Goal: Navigation & Orientation: Go to known website

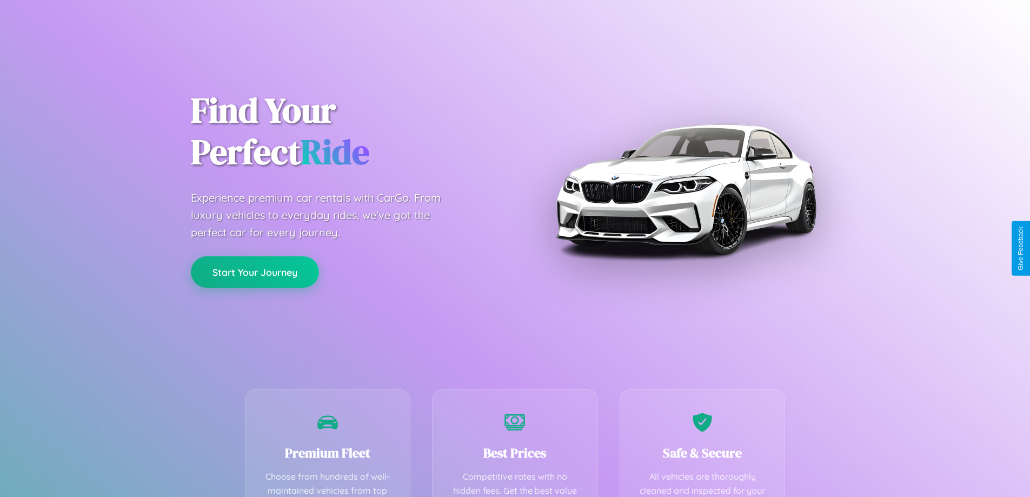
click at [255, 272] on button "Start Your Journey" at bounding box center [255, 271] width 128 height 31
click at [255, 271] on button "Start Your Journey" at bounding box center [255, 271] width 128 height 31
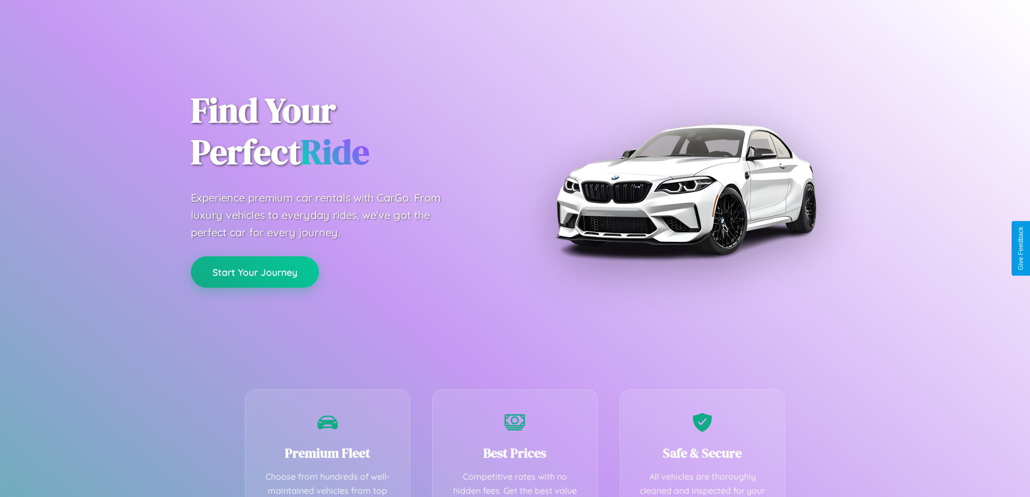
click at [255, 271] on button "Start Your Journey" at bounding box center [255, 271] width 128 height 31
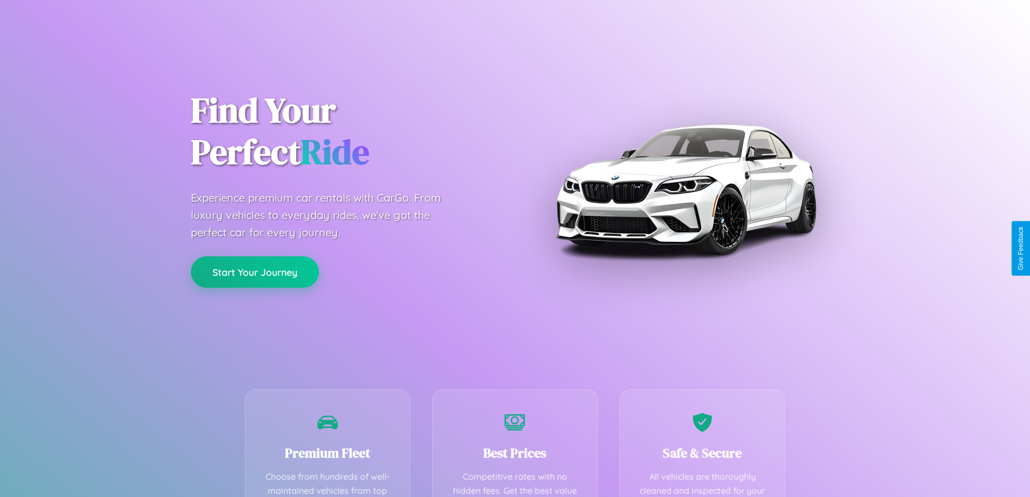
click at [255, 271] on button "Start Your Journey" at bounding box center [255, 271] width 128 height 31
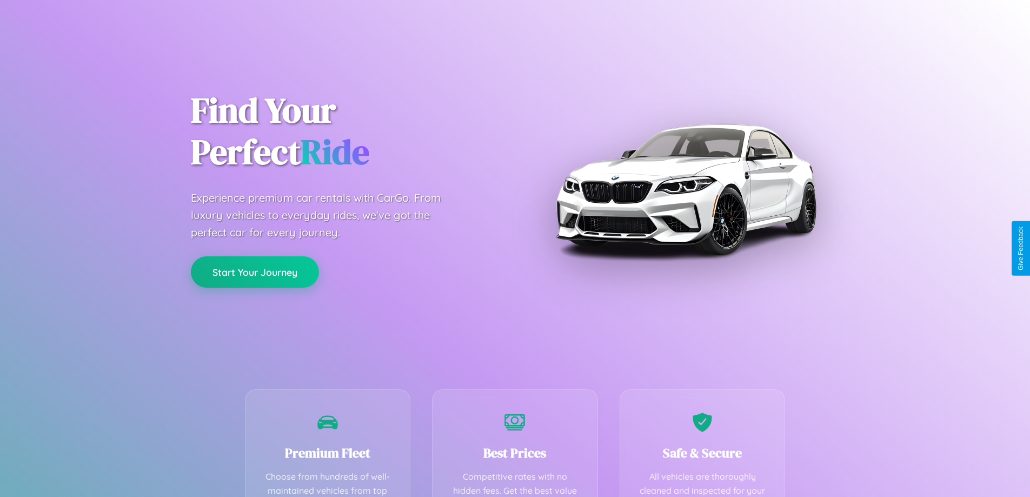
click at [255, 271] on button "Start Your Journey" at bounding box center [255, 271] width 128 height 31
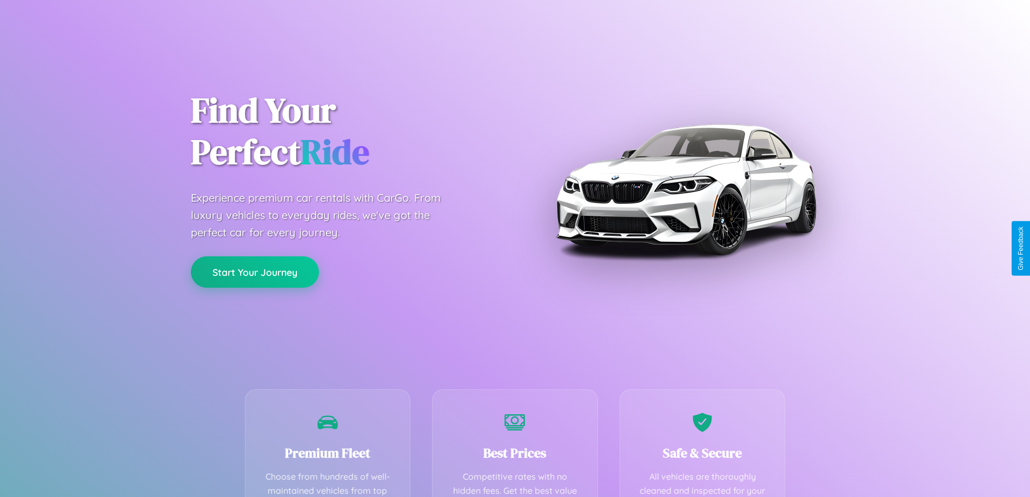
click at [255, 271] on button "Start Your Journey" at bounding box center [255, 271] width 128 height 31
